Goal: Navigation & Orientation: Find specific page/section

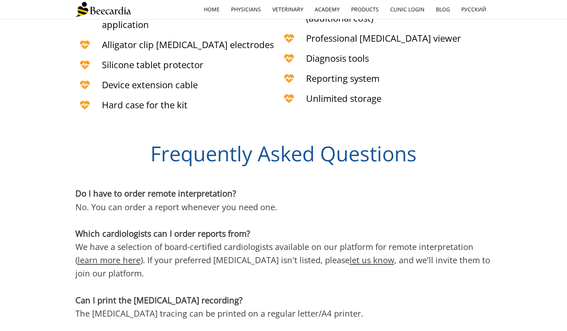
scroll to position [2088, 0]
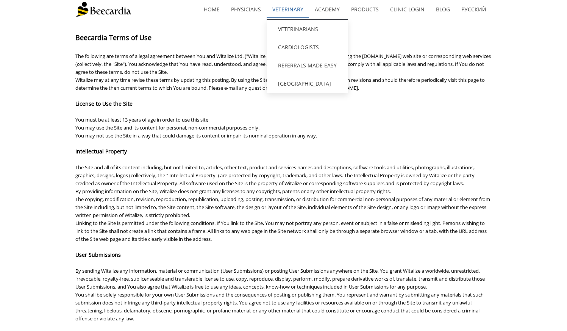
click at [294, 6] on link "Veterinary" at bounding box center [288, 9] width 42 height 17
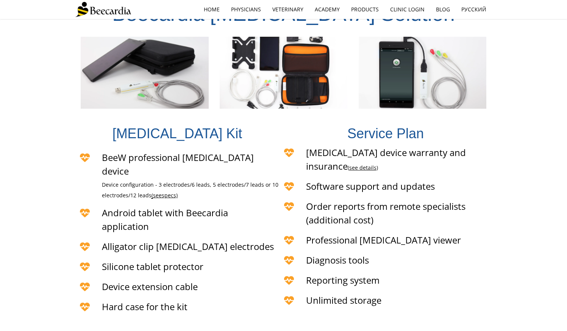
scroll to position [1663, 0]
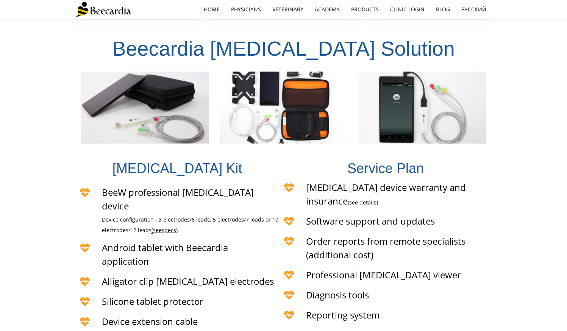
click at [376, 199] on link "see details" at bounding box center [362, 202] width 27 height 7
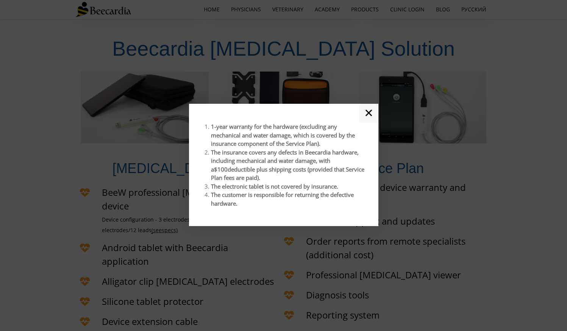
click at [370, 112] on link "✕" at bounding box center [368, 113] width 19 height 19
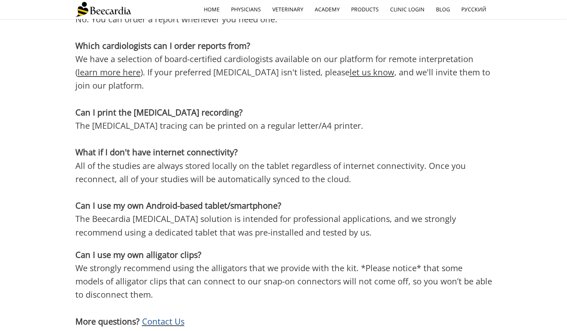
scroll to position [1580, 0]
